Goal: Task Accomplishment & Management: Manage account settings

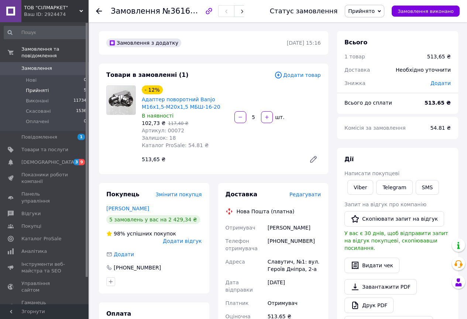
click at [51, 85] on li "Прийняті 5" at bounding box center [45, 90] width 91 height 10
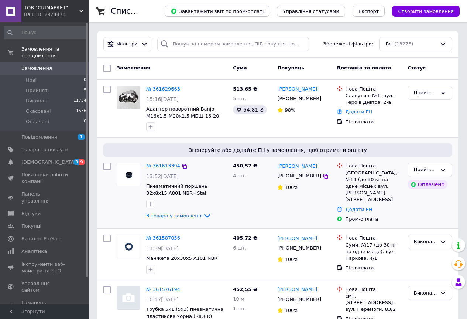
click at [159, 164] on link "№ 361613394" at bounding box center [163, 166] width 34 height 6
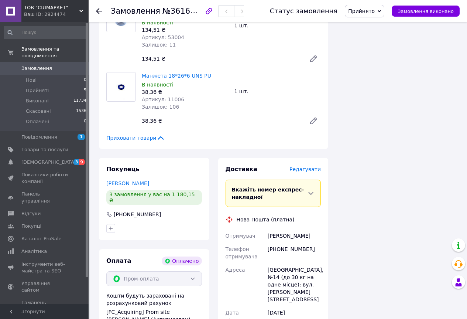
scroll to position [324, 0]
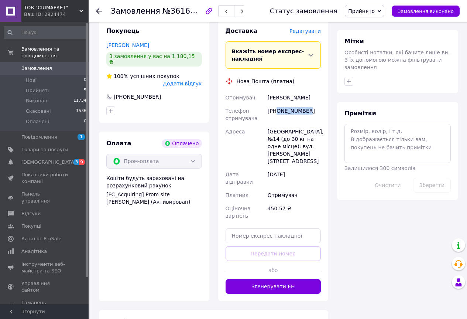
drag, startPoint x: 307, startPoint y: 110, endPoint x: 278, endPoint y: 112, distance: 29.6
click at [278, 112] on div "+380977984281" at bounding box center [294, 114] width 56 height 21
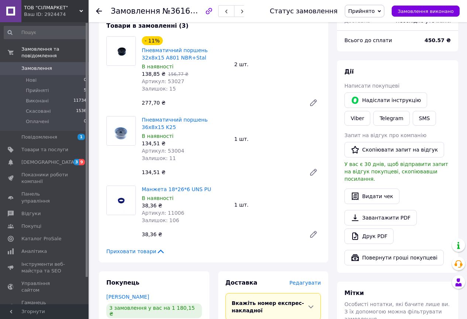
scroll to position [0, 0]
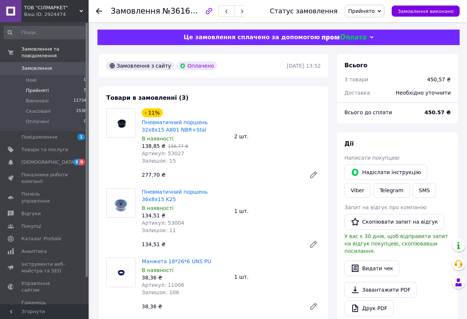
click at [62, 85] on li "Прийняті 5" at bounding box center [45, 90] width 91 height 10
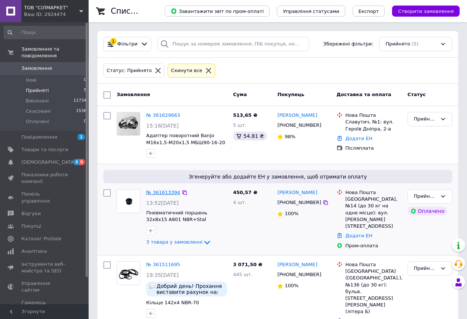
click at [159, 194] on link "№ 361613394" at bounding box center [163, 193] width 34 height 6
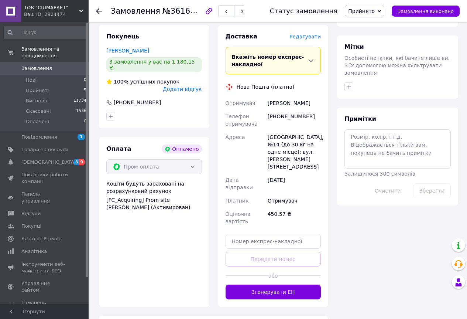
scroll to position [371, 0]
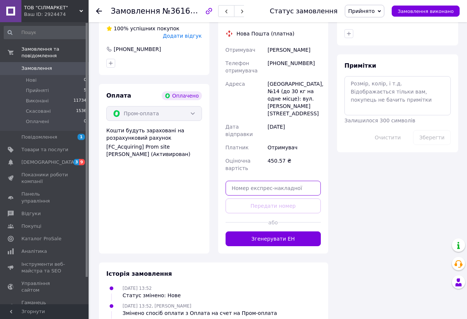
click at [270, 181] on input "text" at bounding box center [274, 188] width 96 height 15
paste input "20451247363811"
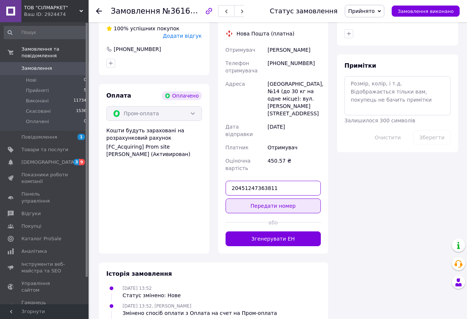
type input "20451247363811"
click at [279, 198] on button "Передати номер" at bounding box center [274, 205] width 96 height 15
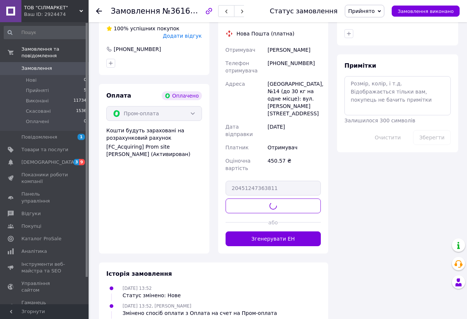
scroll to position [353, 0]
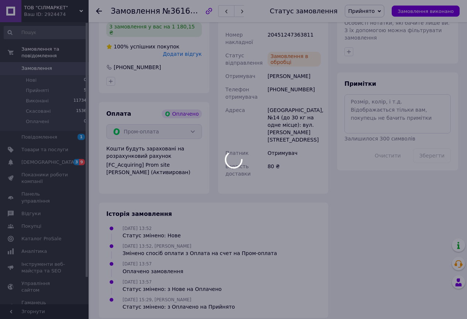
click at [377, 8] on div at bounding box center [233, 159] width 467 height 319
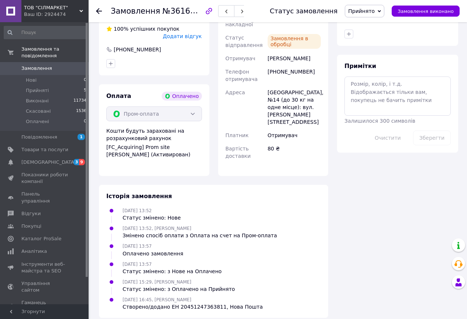
click at [375, 13] on span "Прийнято" at bounding box center [361, 11] width 27 height 6
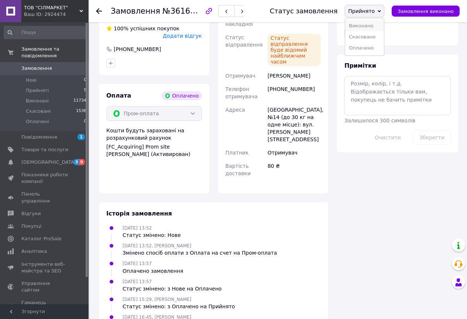
click at [371, 25] on li "Виконано" at bounding box center [365, 25] width 39 height 11
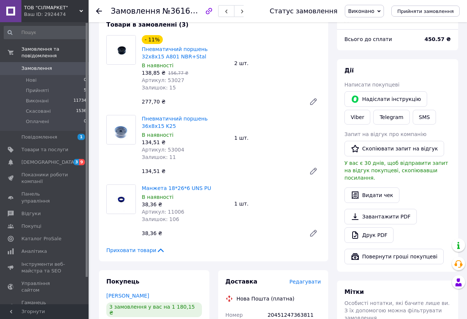
scroll to position [0, 0]
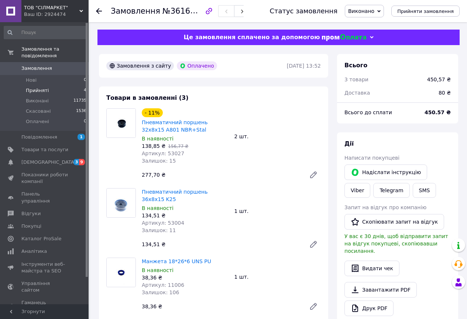
click at [54, 85] on li "Прийняті 4" at bounding box center [45, 90] width 91 height 10
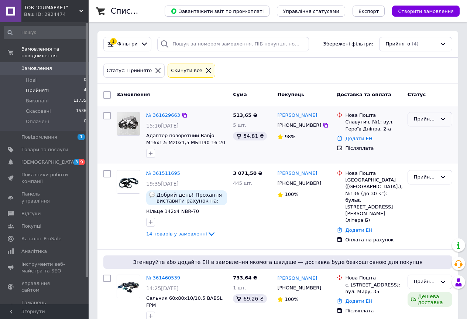
click at [429, 115] on div "Прийнято" at bounding box center [430, 119] width 45 height 14
click at [424, 132] on li "Виконано" at bounding box center [430, 135] width 44 height 14
